Goal: Task Accomplishment & Management: Use online tool/utility

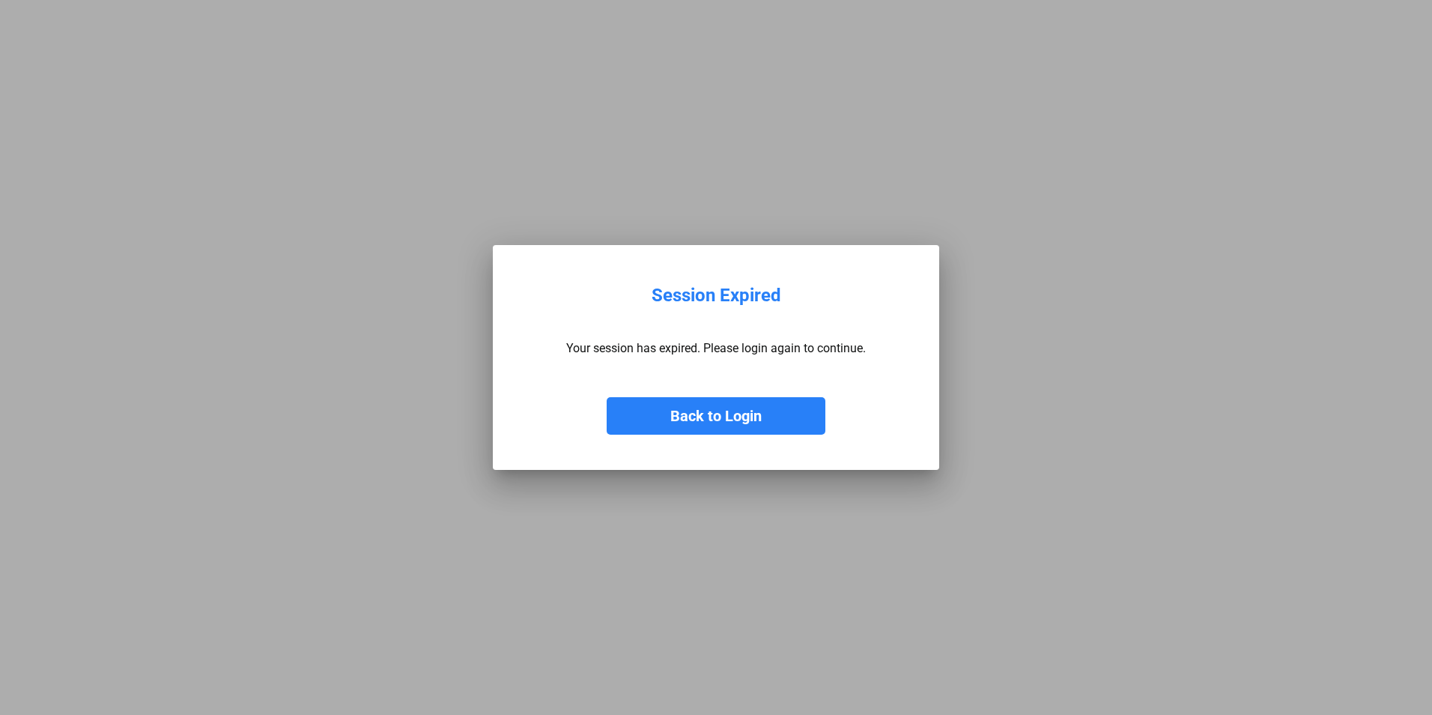
click at [745, 421] on button "Back to Login" at bounding box center [716, 415] width 219 height 37
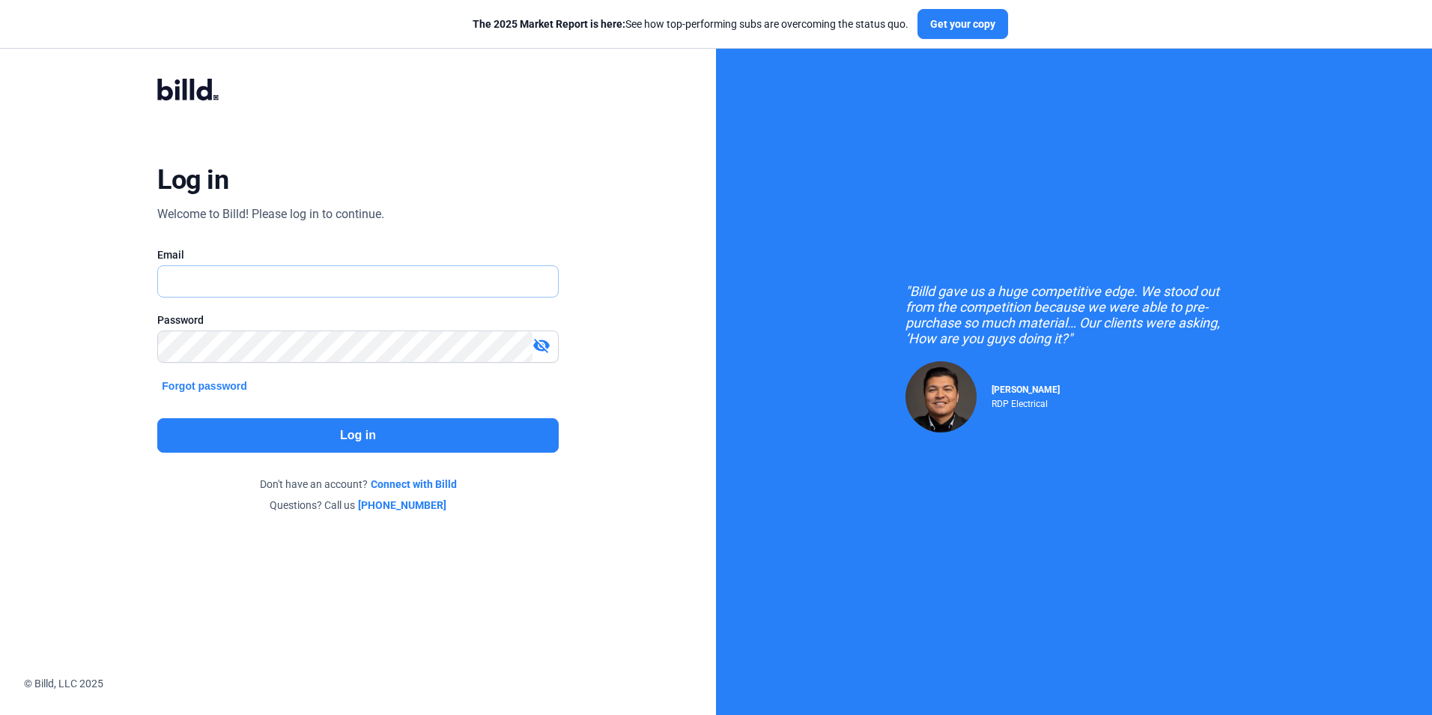
type input "[EMAIL_ADDRESS][DOMAIN_NAME]"
click at [346, 429] on button "Log in" at bounding box center [357, 435] width 401 height 34
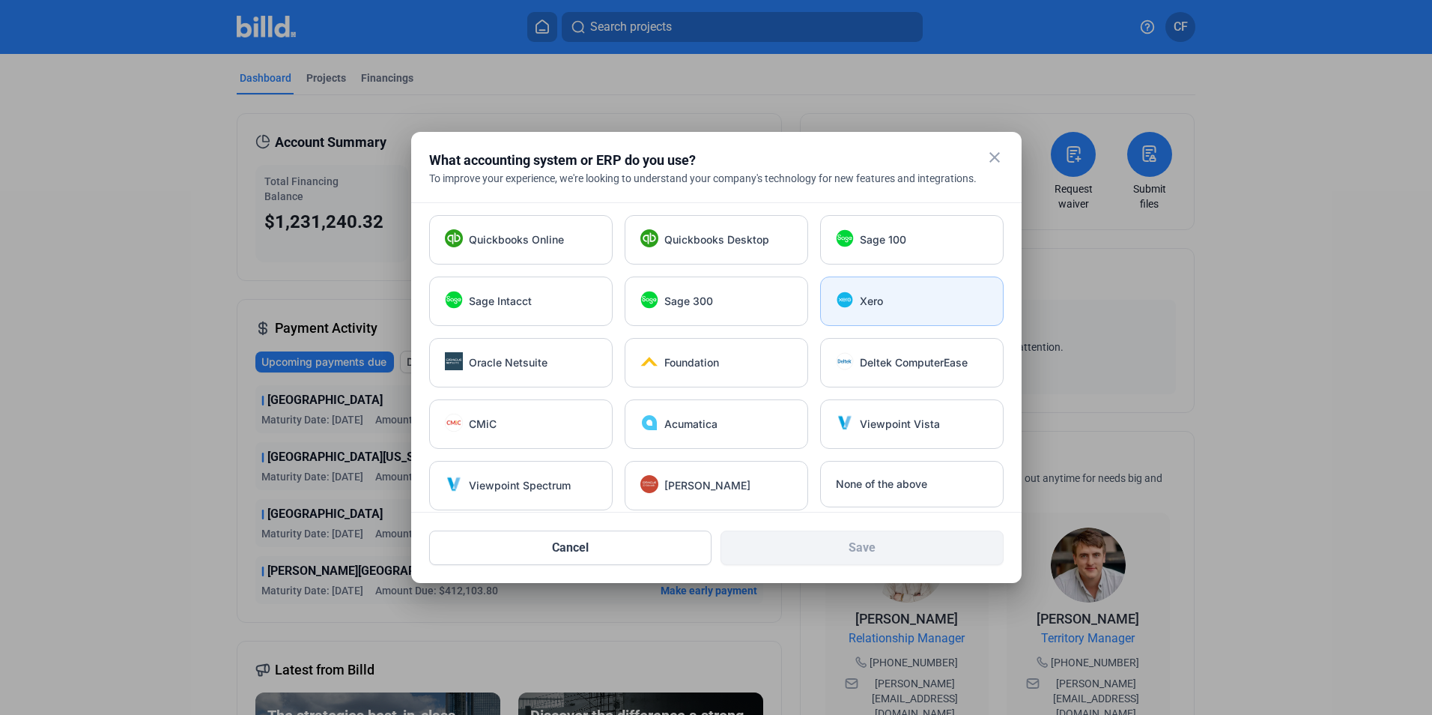
click at [883, 300] on div "Xero" at bounding box center [924, 301] width 128 height 15
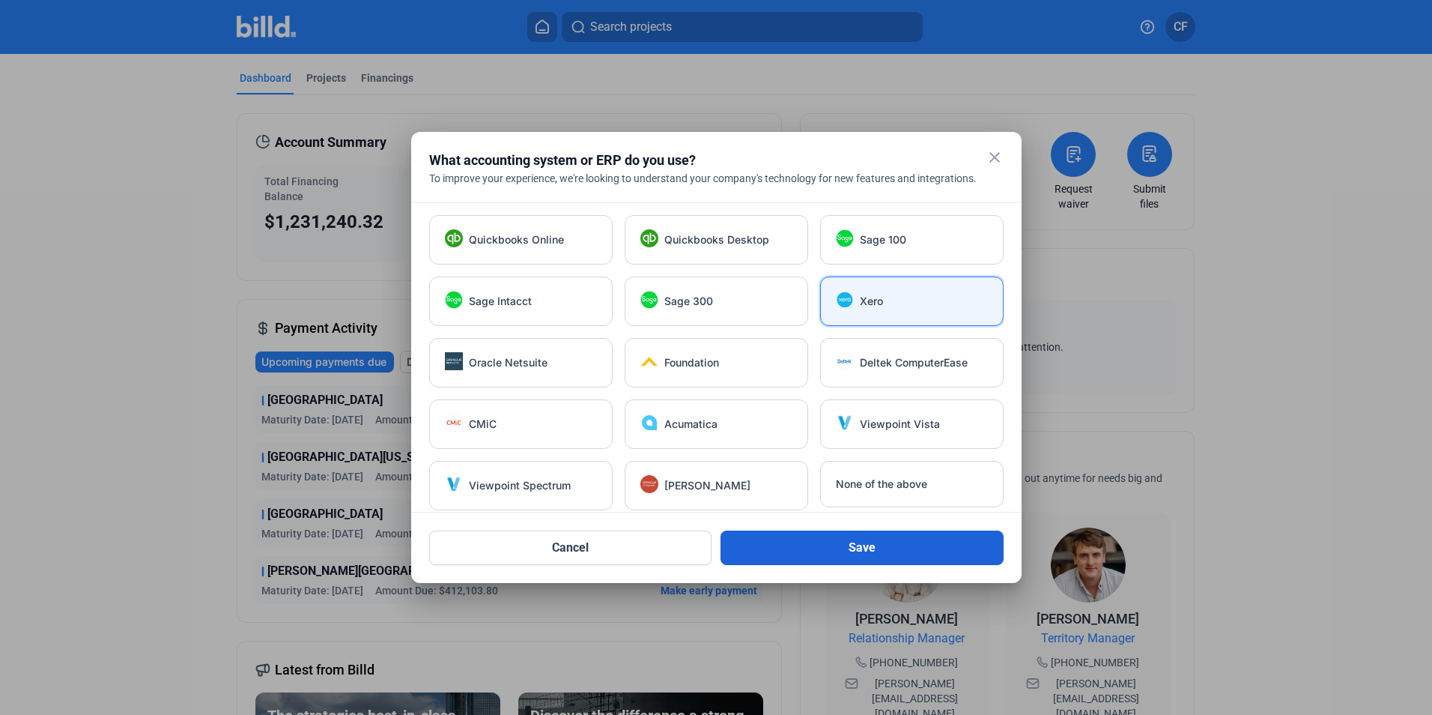
click at [889, 545] on button "Save" at bounding box center [862, 547] width 283 height 34
